Goal: Transaction & Acquisition: Purchase product/service

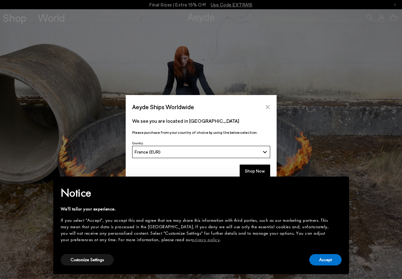
click at [267, 106] on icon "Close" at bounding box center [267, 107] width 4 height 4
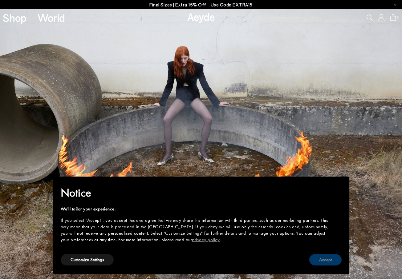
click at [328, 259] on button "Accept" at bounding box center [325, 259] width 32 height 11
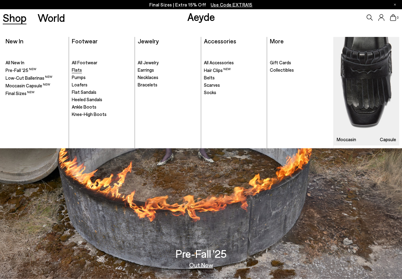
click at [76, 70] on span "Flats" at bounding box center [77, 70] width 10 height 6
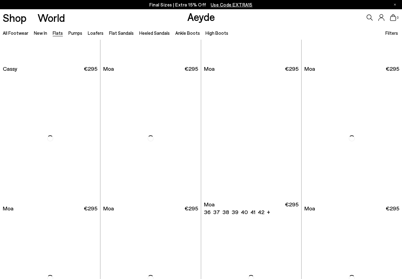
scroll to position [803, 0]
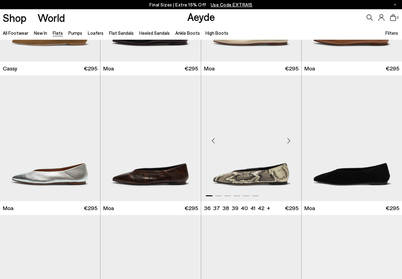
click at [288, 143] on div "Next slide" at bounding box center [288, 140] width 18 height 18
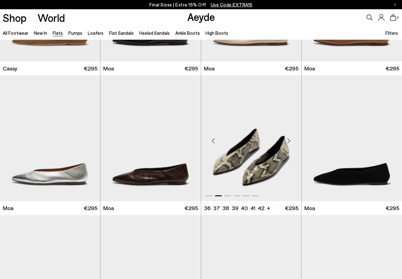
click at [288, 143] on div "Next slide" at bounding box center [288, 140] width 18 height 18
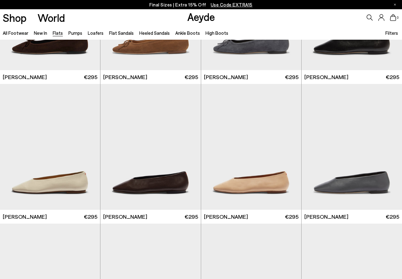
scroll to position [1225, 0]
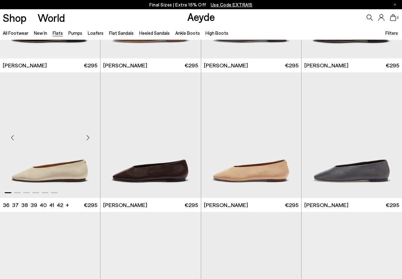
click at [88, 137] on div "Next slide" at bounding box center [87, 138] width 18 height 18
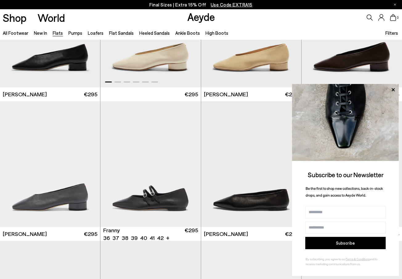
scroll to position [1518, 0]
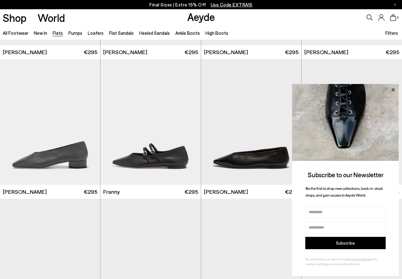
click at [392, 88] on icon at bounding box center [393, 90] width 8 height 8
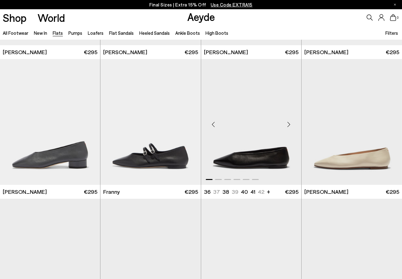
click at [289, 123] on div "Next slide" at bounding box center [288, 124] width 18 height 18
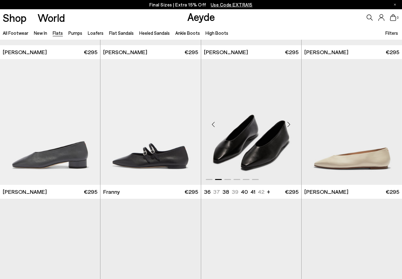
click at [289, 123] on div "Next slide" at bounding box center [288, 124] width 18 height 18
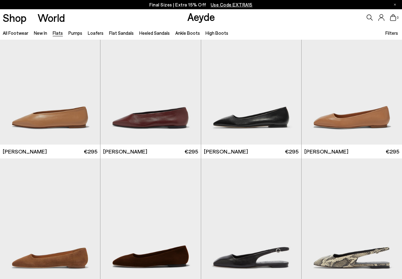
scroll to position [1728, 0]
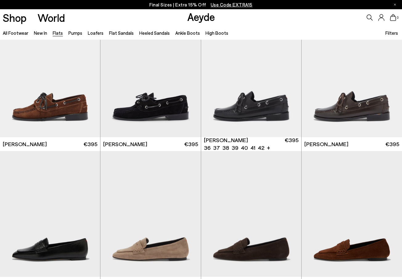
scroll to position [2545, 0]
